Goal: Task Accomplishment & Management: Use online tool/utility

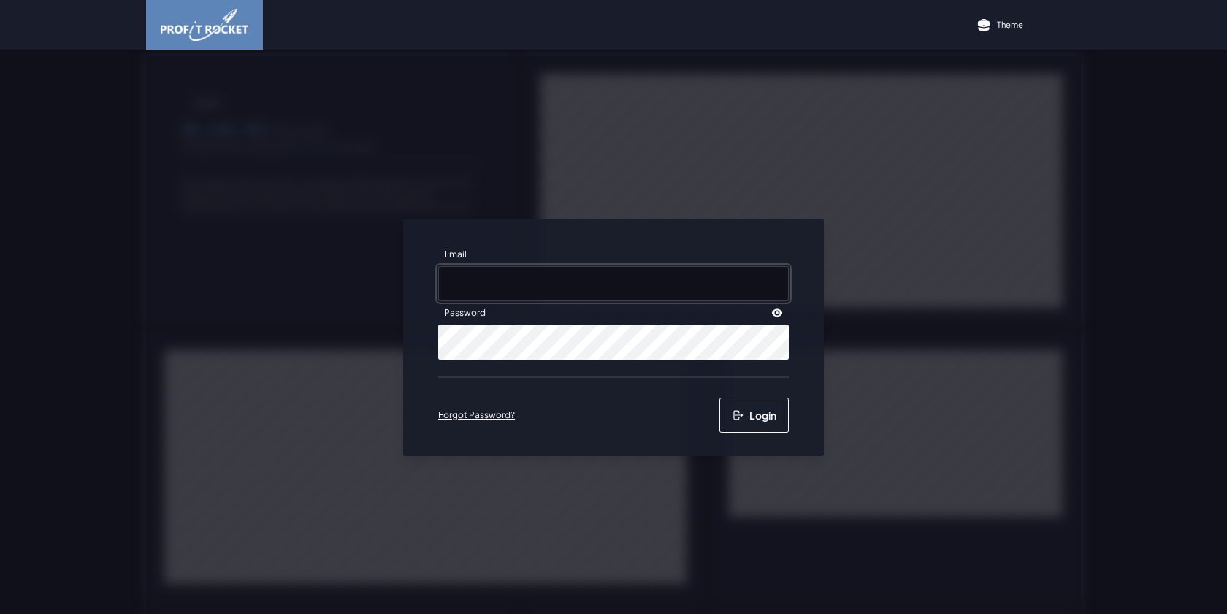
type input "[EMAIL_ADDRESS][DOMAIN_NAME]"
click at [731, 408] on button "Login" at bounding box center [754, 414] width 69 height 35
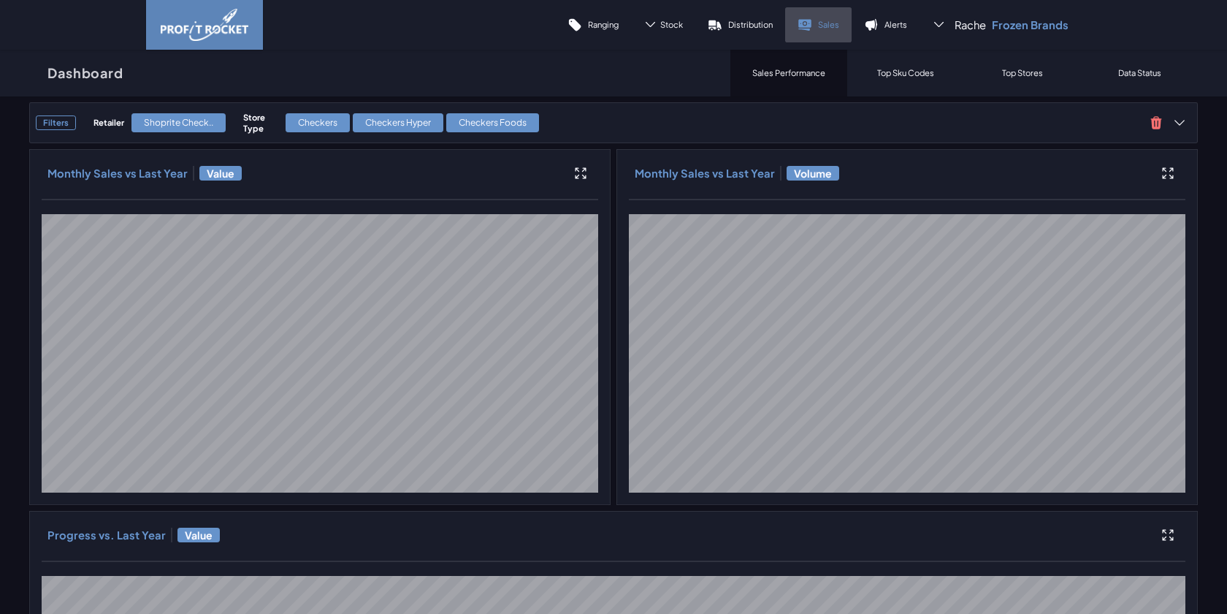
click at [812, 28] on icon at bounding box center [805, 25] width 15 height 15
